Goal: Transaction & Acquisition: Purchase product/service

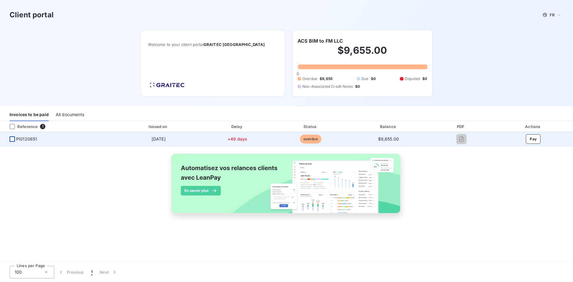
click at [12, 140] on div at bounding box center [12, 138] width 5 height 5
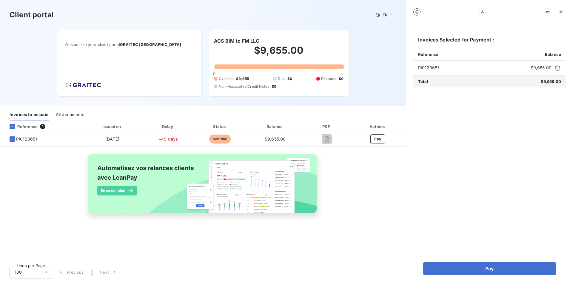
click at [65, 115] on div "All documents" at bounding box center [70, 115] width 28 height 13
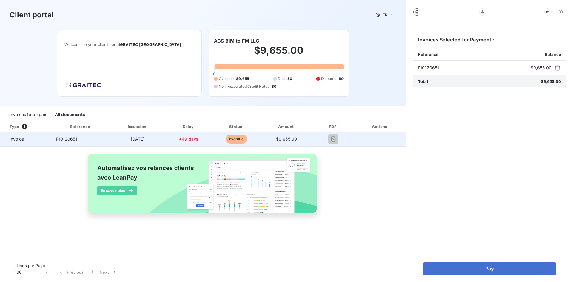
click at [20, 139] on span "Invoice" at bounding box center [26, 139] width 42 height 6
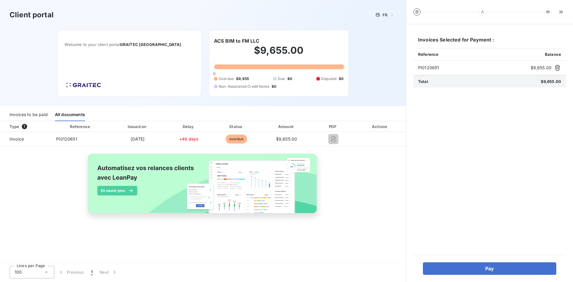
click at [250, 235] on div "Type 1 Reference Issued on Delay Status Amount PDF Actions Invoice PI0120651 [D…" at bounding box center [203, 192] width 406 height 142
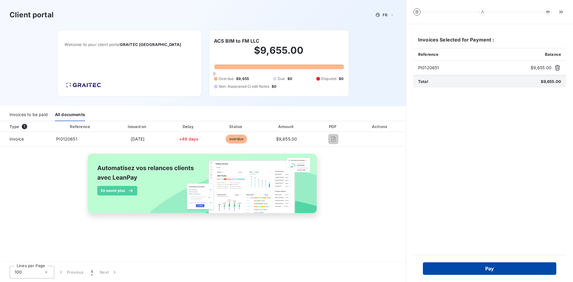
click at [486, 267] on button "Pay" at bounding box center [489, 268] width 133 height 13
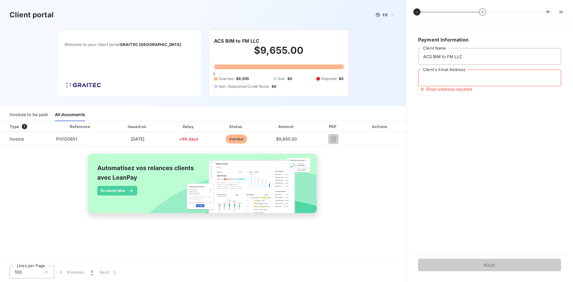
click at [463, 77] on input "Client's Email Address" at bounding box center [489, 78] width 143 height 17
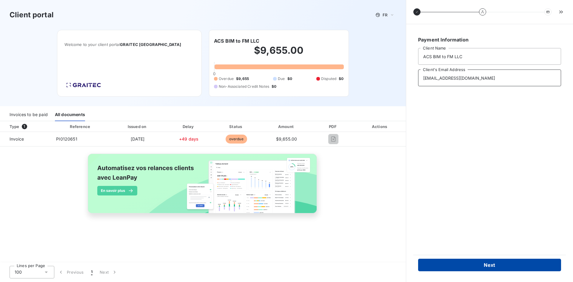
type input "[EMAIL_ADDRESS][DOMAIN_NAME]"
click at [491, 266] on button "Next" at bounding box center [489, 265] width 143 height 13
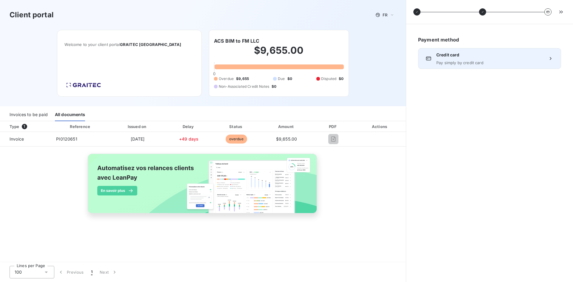
click at [457, 56] on span "Credit card" at bounding box center [489, 55] width 107 height 6
